Goal: Task Accomplishment & Management: Use online tool/utility

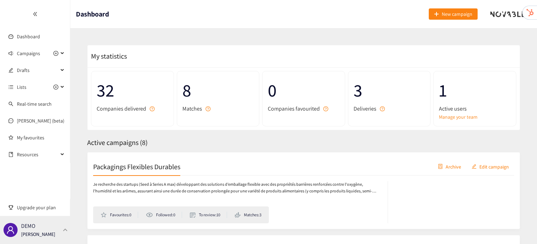
click at [68, 229] on div "DEMO [PERSON_NAME]" at bounding box center [35, 230] width 70 height 28
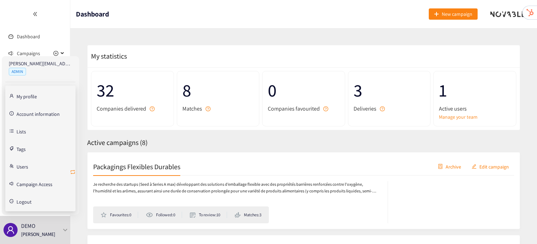
click at [72, 174] on icon "retweet" at bounding box center [73, 173] width 6 height 6
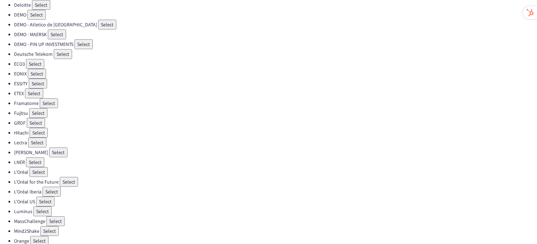
scroll to position [91, 0]
click at [33, 158] on button "Select" at bounding box center [35, 162] width 18 height 10
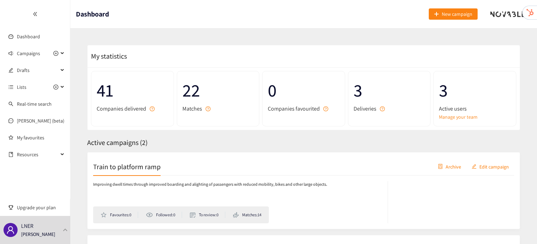
click at [100, 173] on div "Train to platform ramp Archive Edit campaign" at bounding box center [303, 167] width 421 height 18
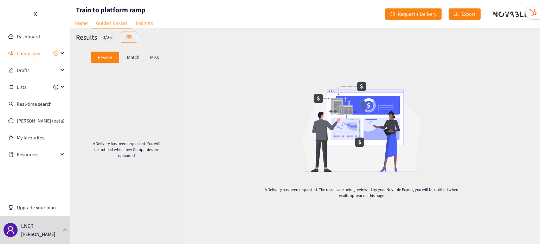
click at [145, 23] on link "Insights" at bounding box center [145, 23] width 26 height 11
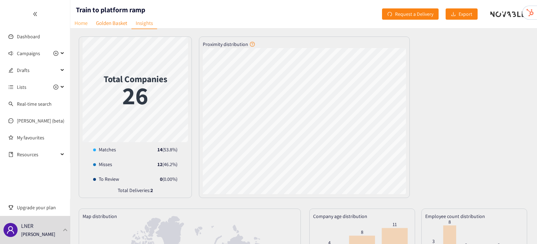
click at [83, 24] on link "Home" at bounding box center [80, 23] width 21 height 11
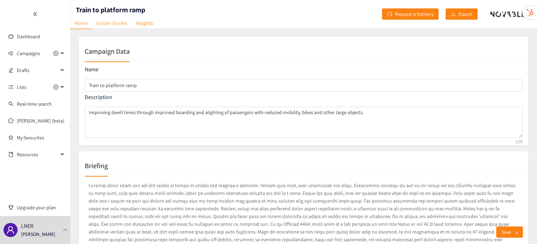
click at [110, 24] on link "Golden Basket" at bounding box center [112, 23] width 40 height 11
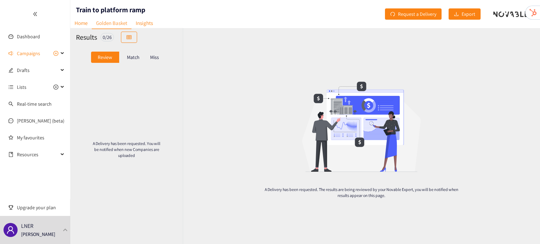
click at [130, 59] on p "Match" at bounding box center [133, 58] width 13 height 6
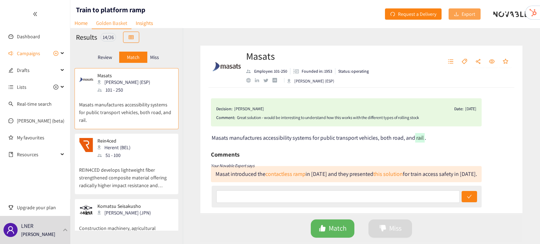
click at [462, 16] on span "Export" at bounding box center [469, 14] width 14 height 8
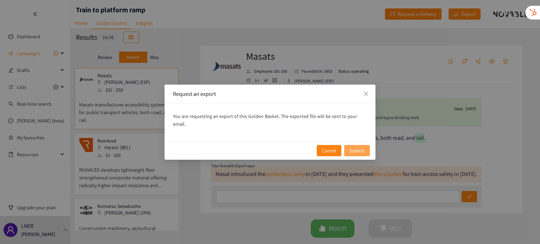
click at [364, 148] on span "Submit" at bounding box center [357, 151] width 15 height 8
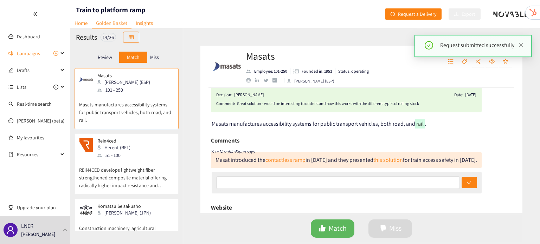
scroll to position [13, 0]
